Goal: Information Seeking & Learning: Learn about a topic

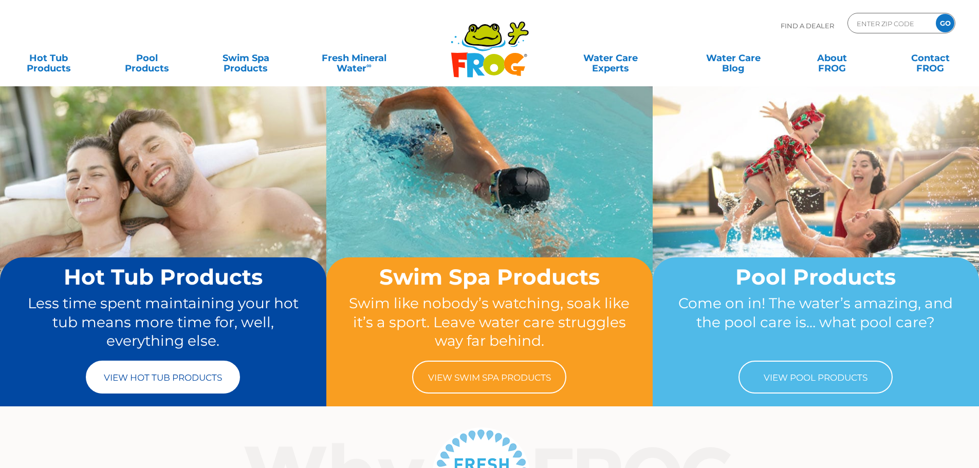
click at [212, 384] on link "View Hot Tub Products" at bounding box center [163, 377] width 154 height 33
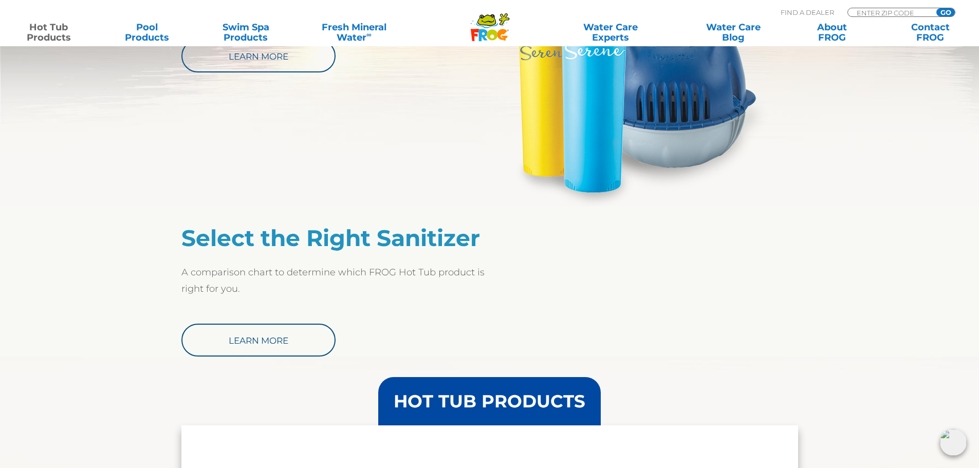
scroll to position [719, 0]
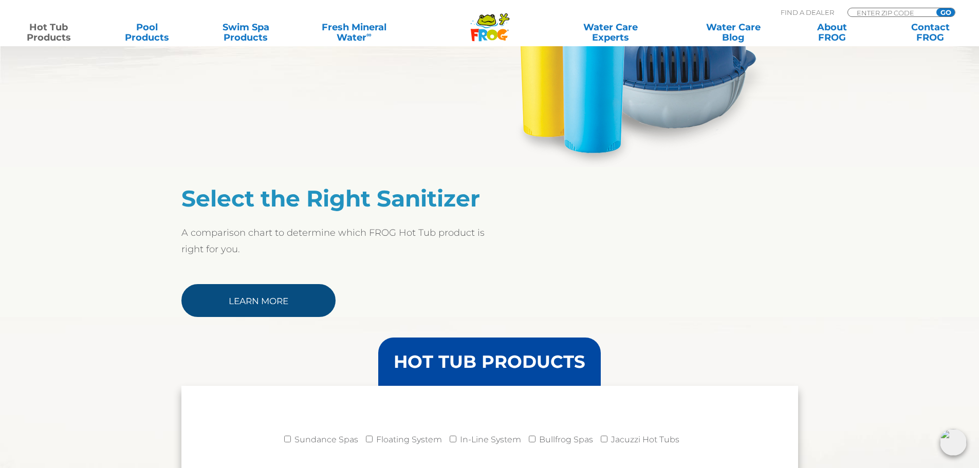
click at [277, 310] on link "Learn More" at bounding box center [258, 300] width 154 height 33
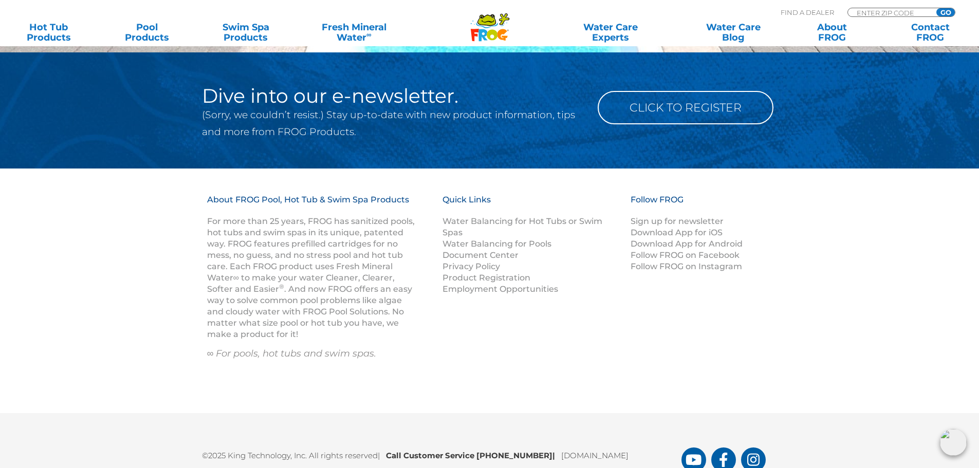
scroll to position [1333, 0]
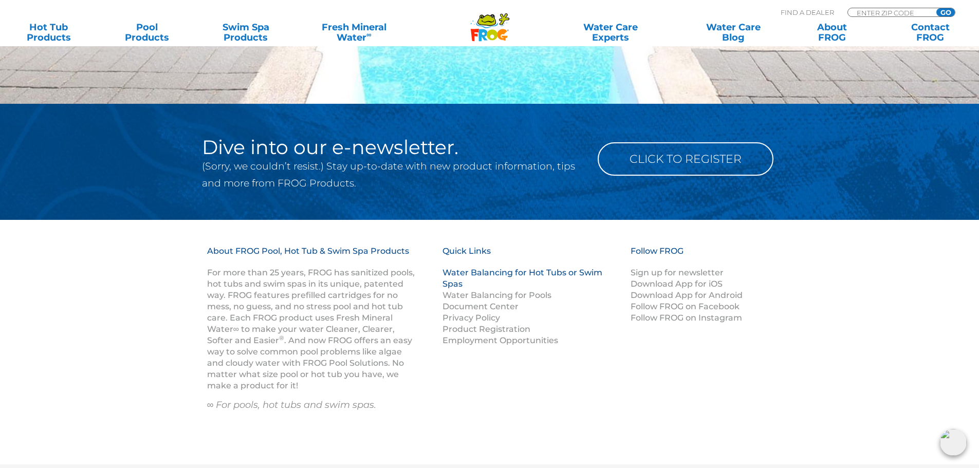
click at [463, 275] on link "Water Balancing for Hot Tubs or Swim Spas" at bounding box center [522, 278] width 160 height 21
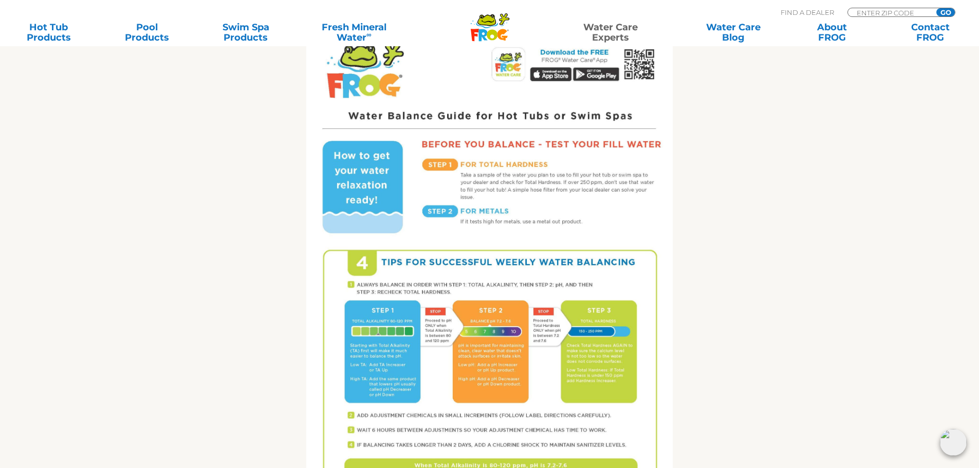
scroll to position [565, 0]
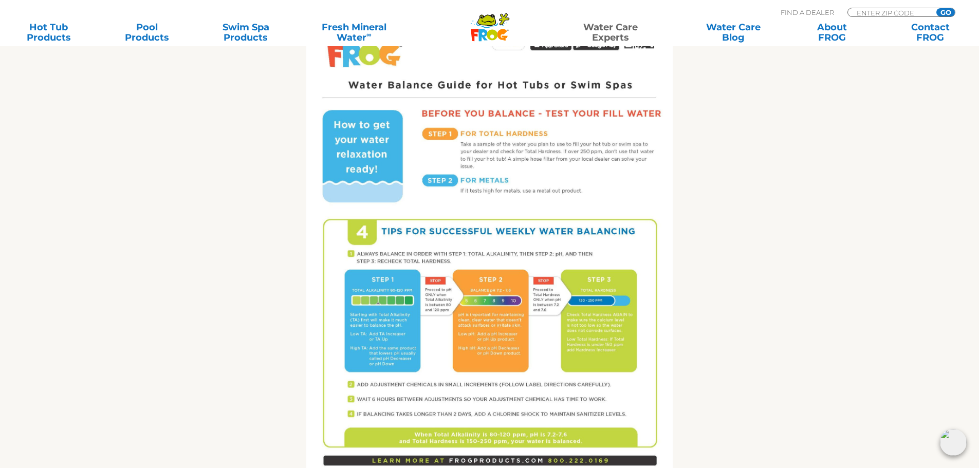
click at [525, 212] on img at bounding box center [489, 236] width 366 height 474
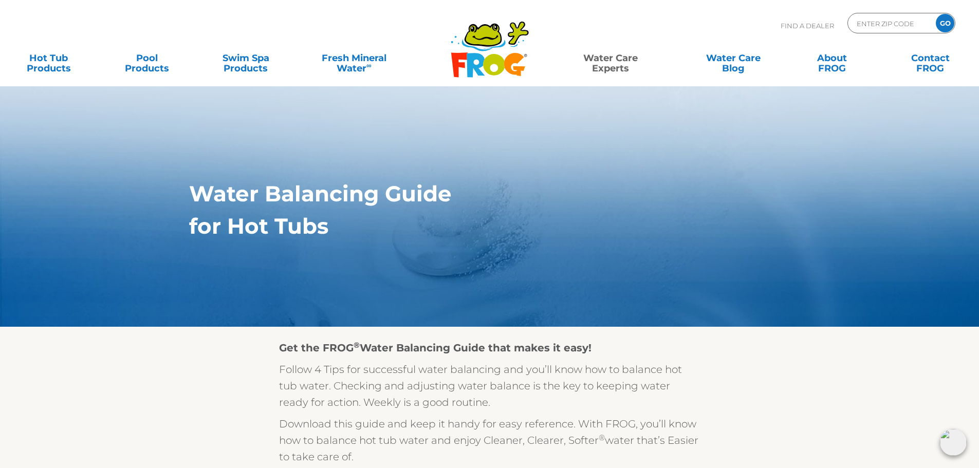
scroll to position [0, 0]
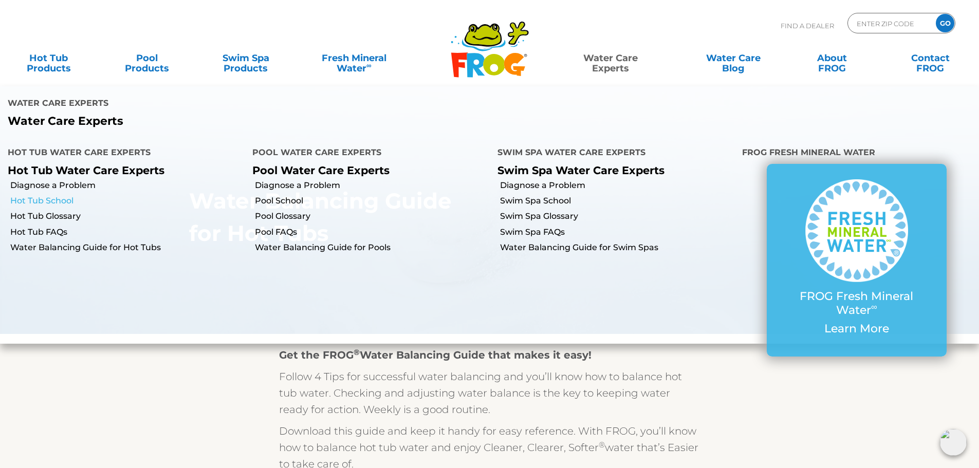
click at [48, 195] on link "Hot Tub School" at bounding box center [127, 200] width 234 height 11
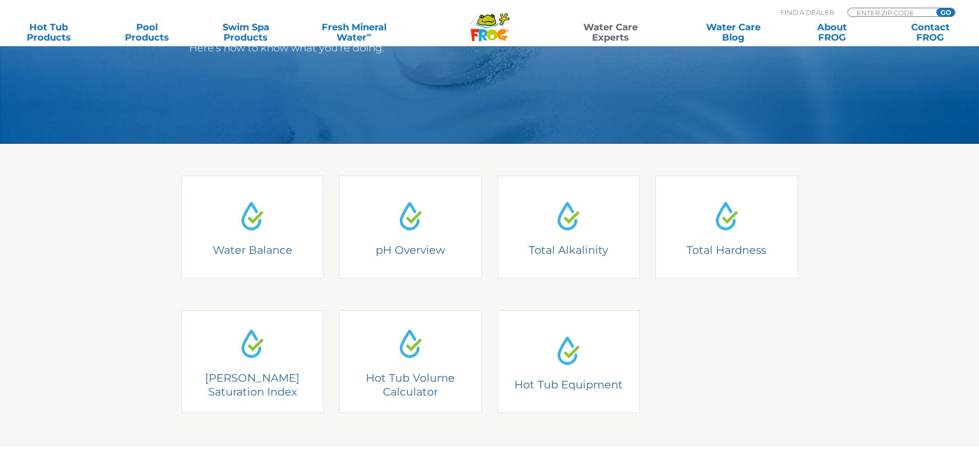
scroll to position [257, 0]
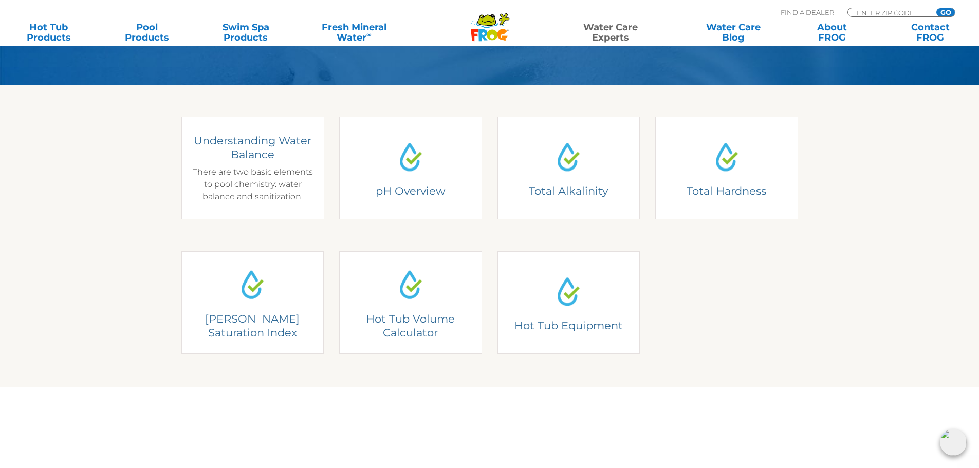
click at [247, 196] on div "Understanding Water Balance There are two basic elements to pool chemistry: wat…" at bounding box center [252, 168] width 127 height 69
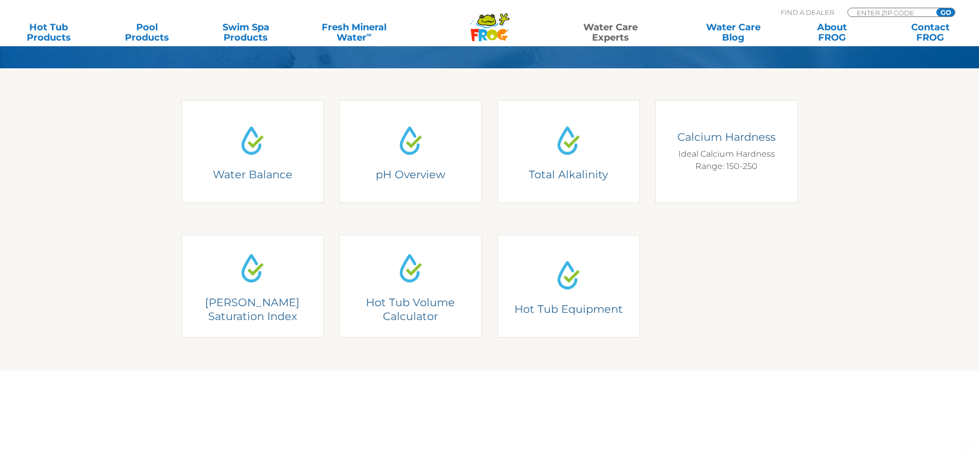
scroll to position [257, 0]
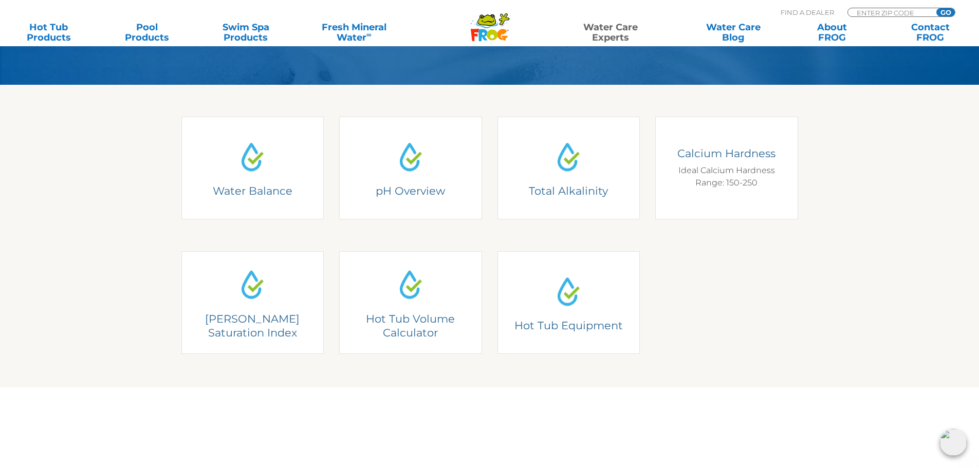
click at [687, 185] on div "Calcium Hardness Ideal Calcium Hardness Range: 150-250" at bounding box center [726, 167] width 127 height 43
